Goal: Transaction & Acquisition: Book appointment/travel/reservation

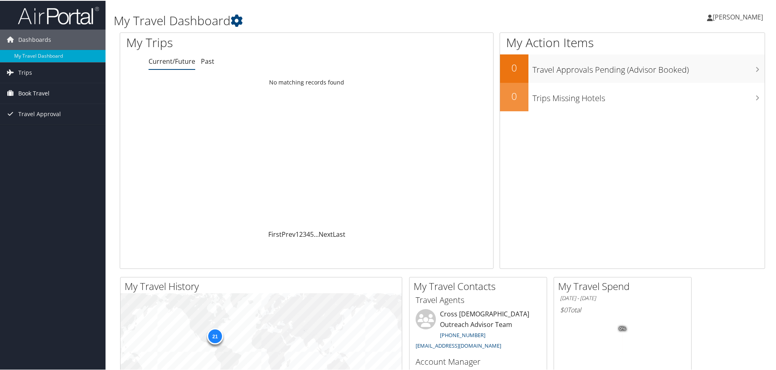
click at [38, 88] on span "Book Travel" at bounding box center [33, 92] width 31 height 20
click at [37, 129] on link "Book/Manage Online Trips" at bounding box center [52, 133] width 105 height 12
